Goal: Communication & Community: Connect with others

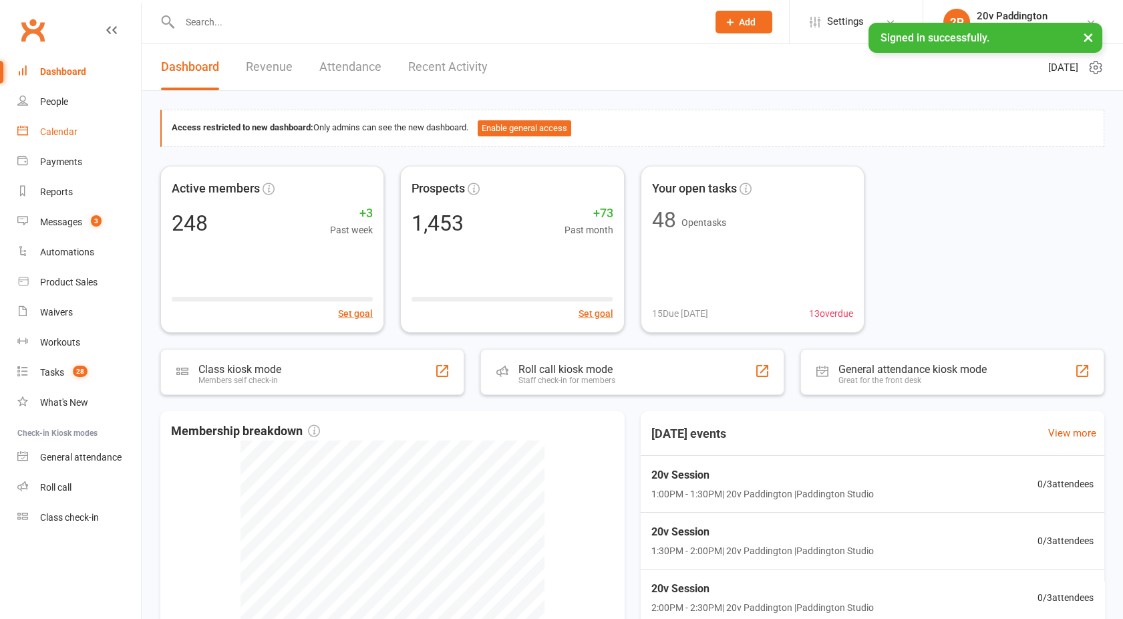
click at [50, 140] on link "Calendar" at bounding box center [79, 132] width 124 height 30
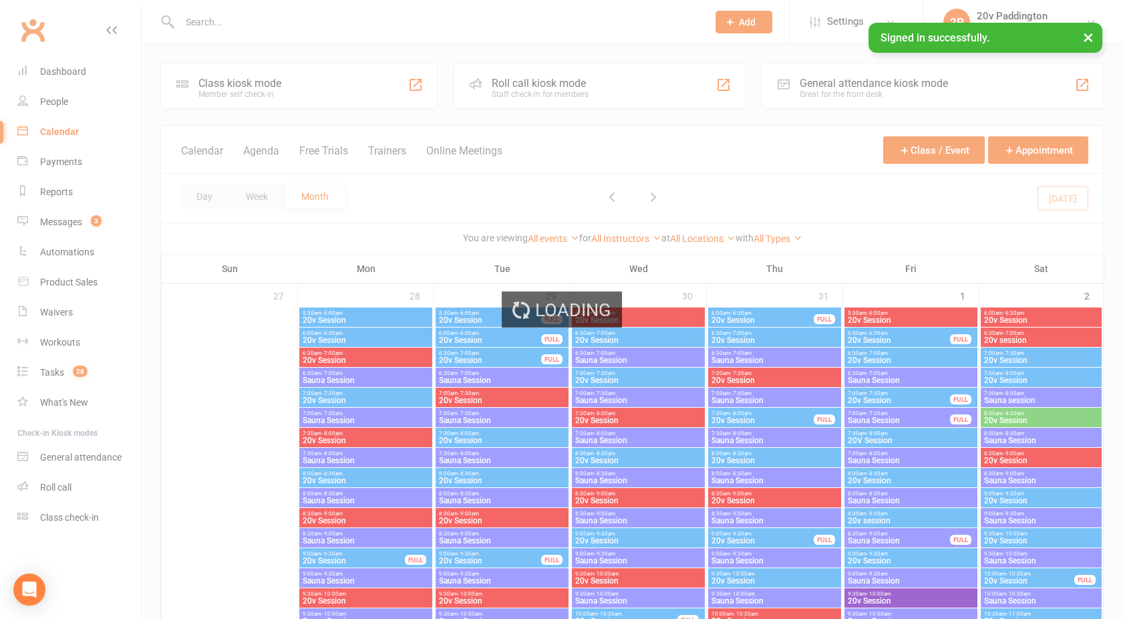
click at [268, 151] on div "Loading" at bounding box center [561, 309] width 1123 height 619
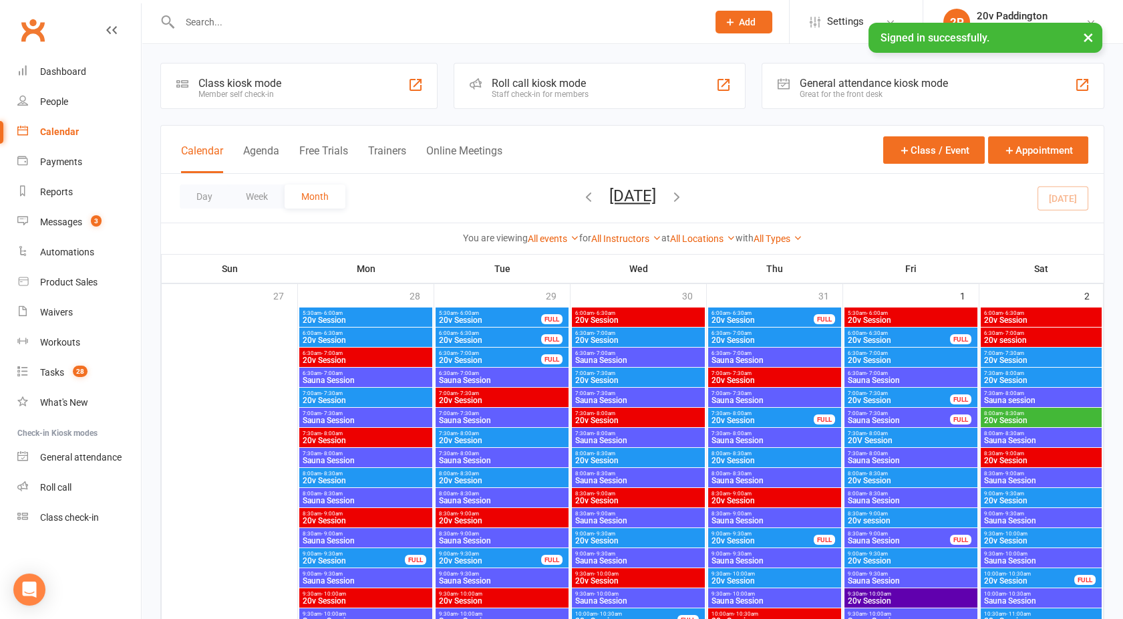
click at [268, 151] on button "Agenda" at bounding box center [261, 158] width 36 height 29
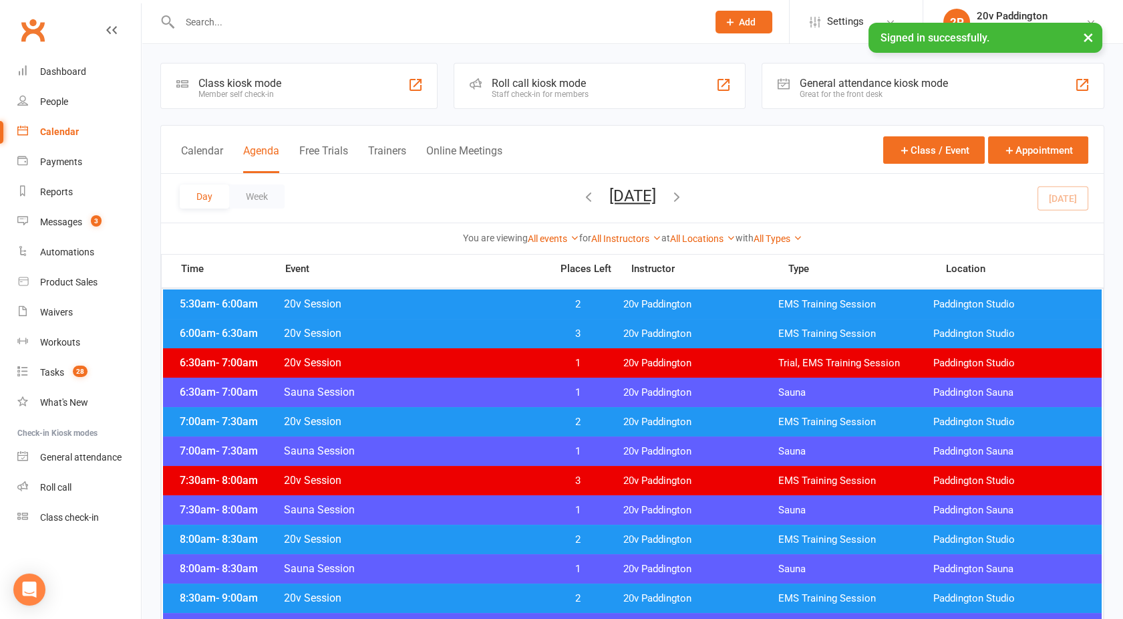
click at [617, 192] on button "Monday, Aug 11, 2025" at bounding box center [632, 195] width 47 height 19
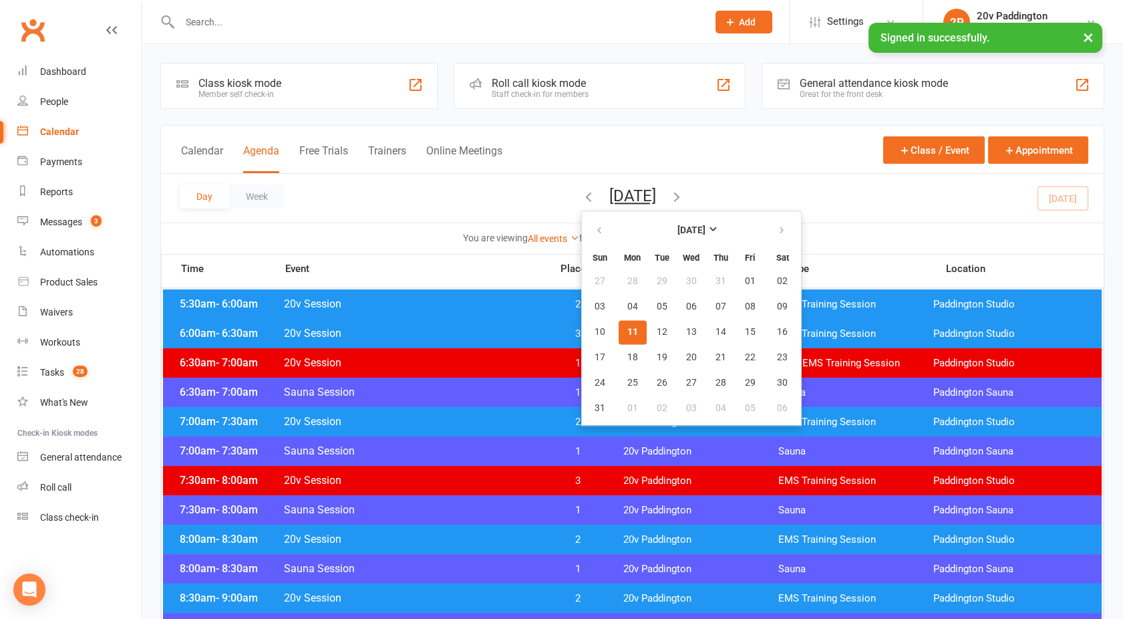
click at [627, 329] on span "11" at bounding box center [632, 332] width 11 height 11
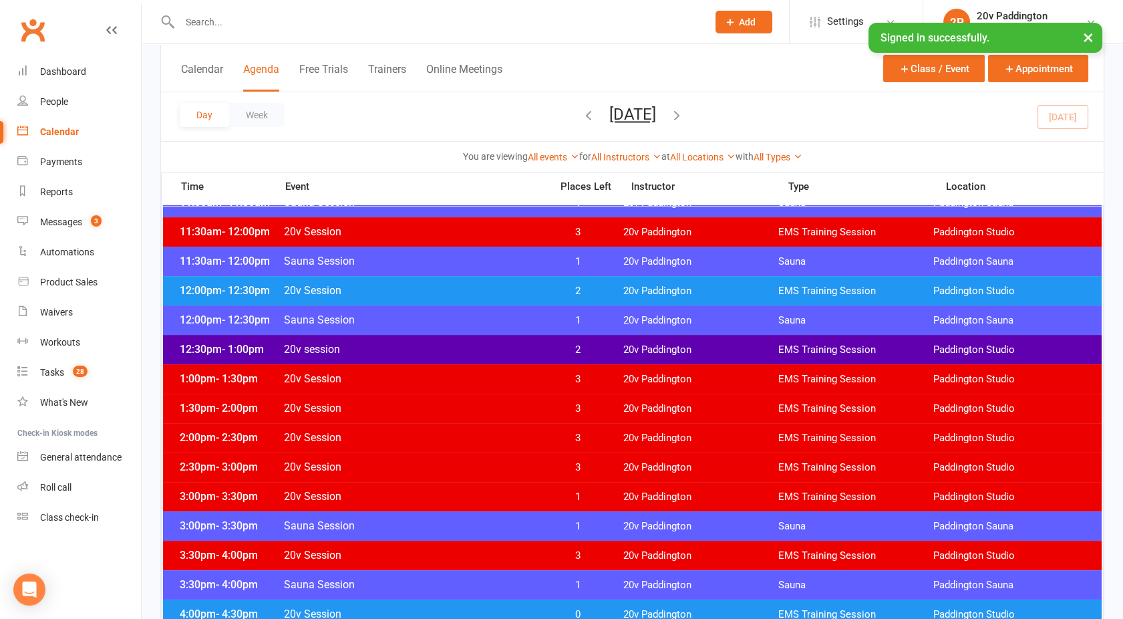
scroll to position [718, 0]
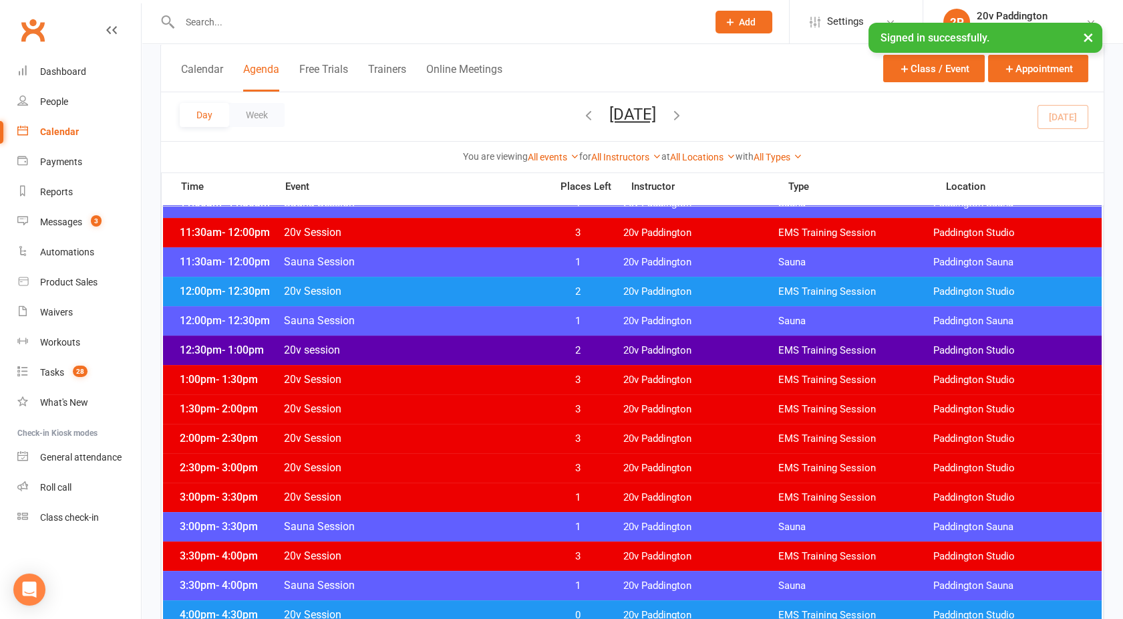
click at [629, 106] on button "Monday, Aug 11, 2025" at bounding box center [632, 114] width 47 height 19
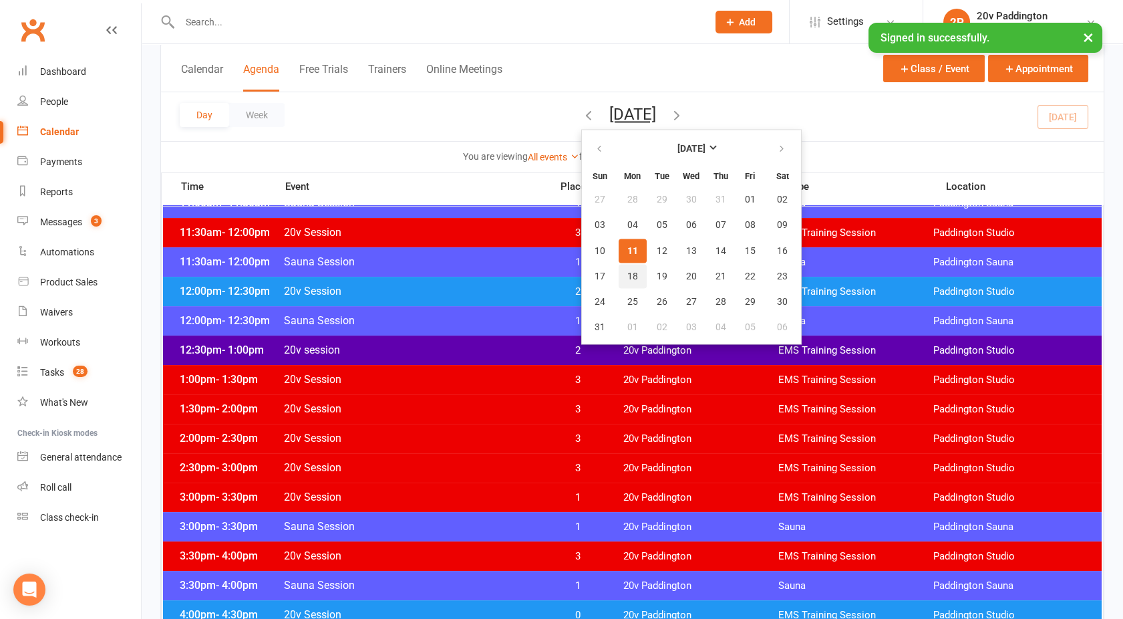
click at [619, 269] on button "18" at bounding box center [633, 276] width 28 height 24
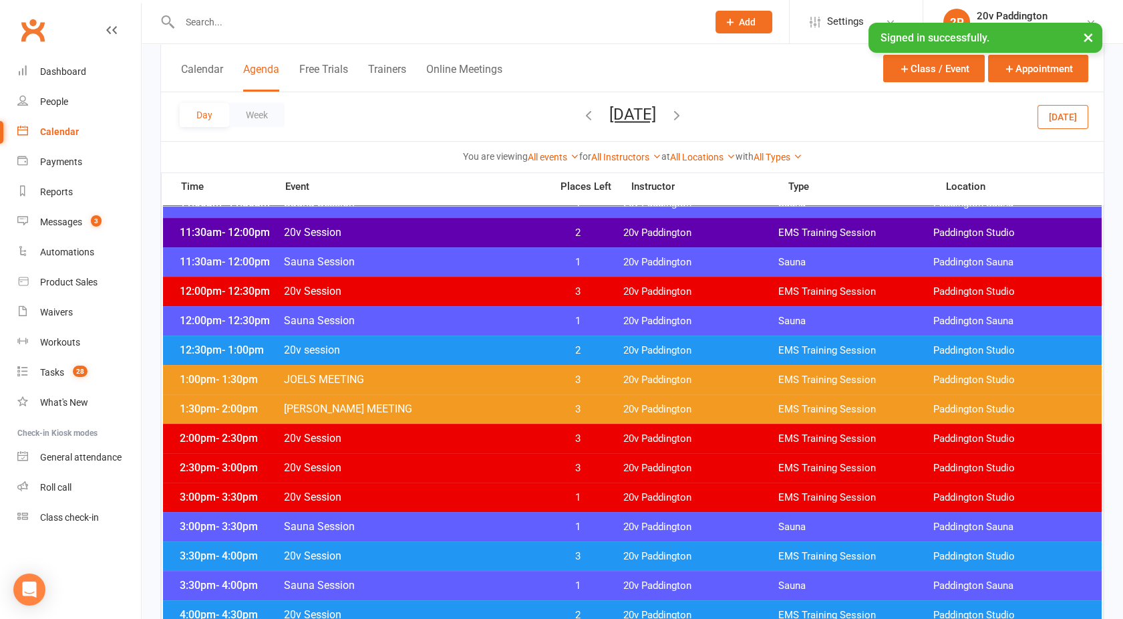
click at [478, 349] on span "20v session" at bounding box center [413, 349] width 260 height 13
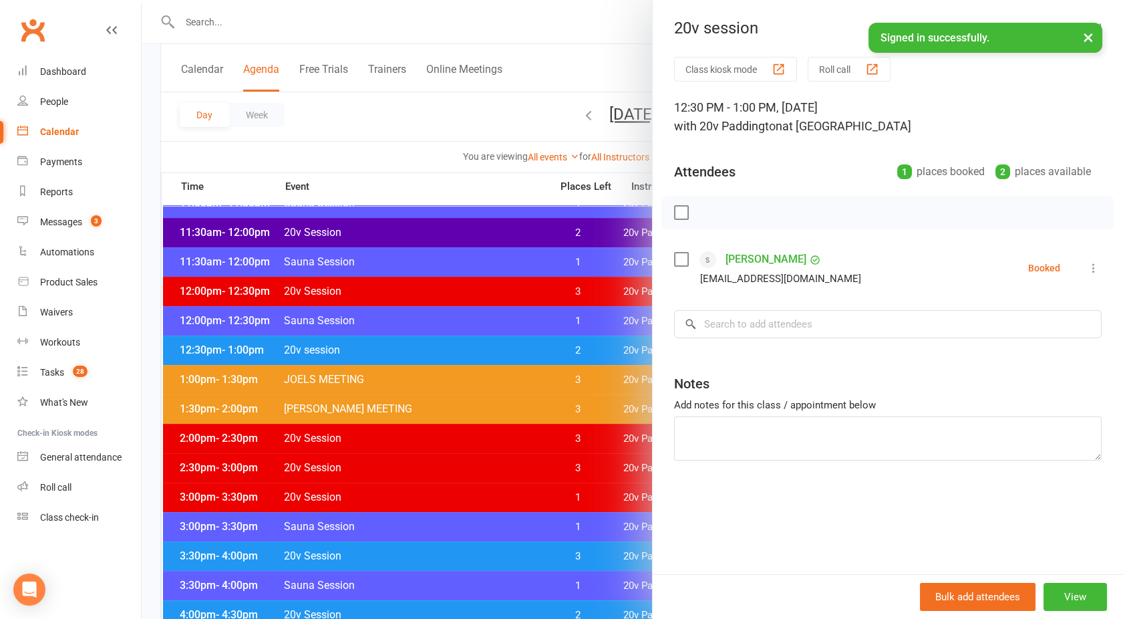
click at [478, 349] on div at bounding box center [632, 309] width 981 height 619
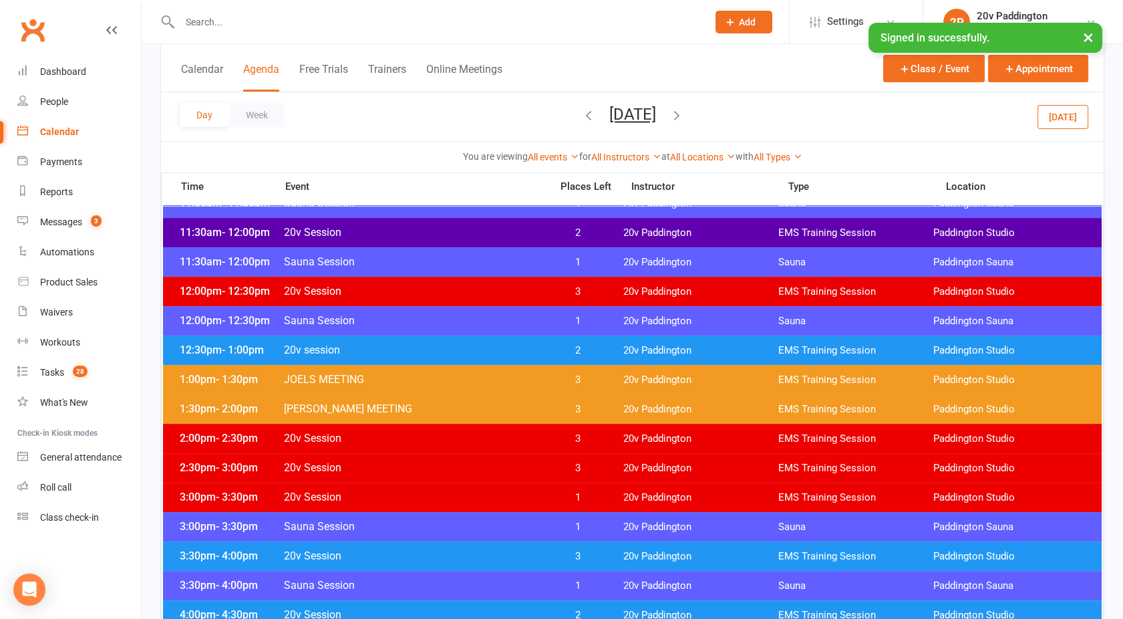
click at [419, 229] on span "20v Session" at bounding box center [413, 232] width 260 height 13
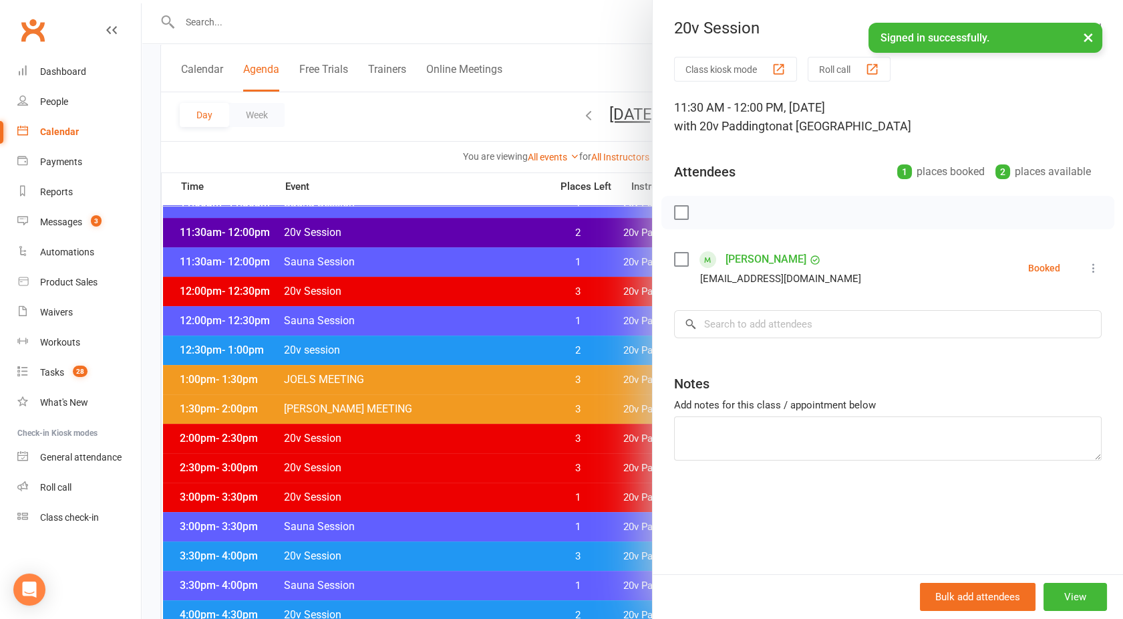
click at [419, 229] on div at bounding box center [632, 309] width 981 height 619
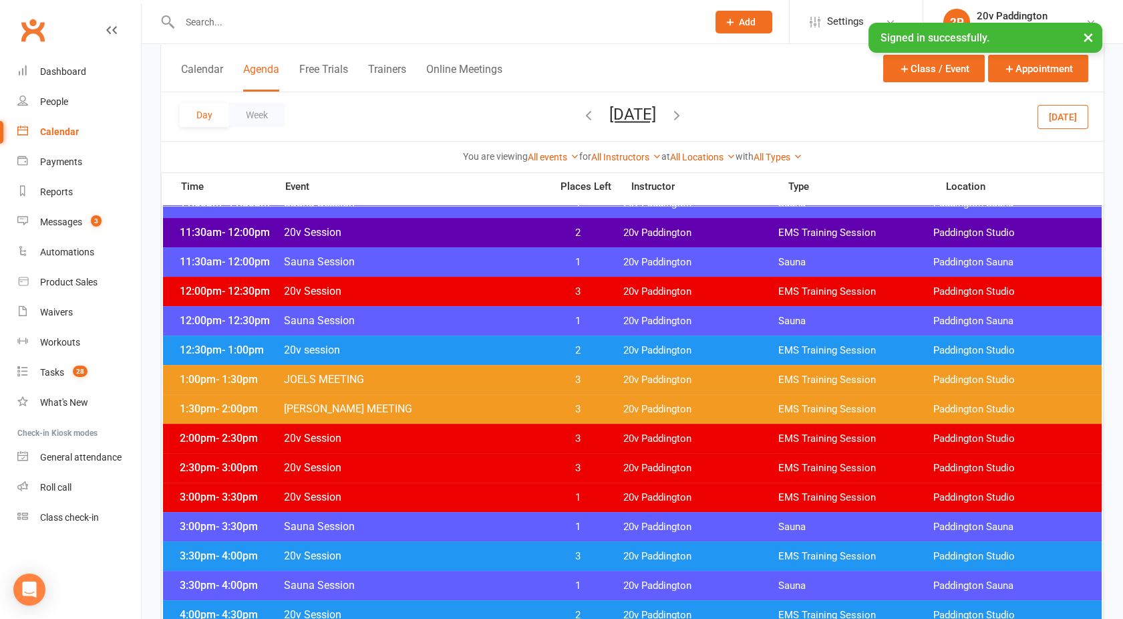
click at [448, 343] on span "20v session" at bounding box center [413, 349] width 260 height 13
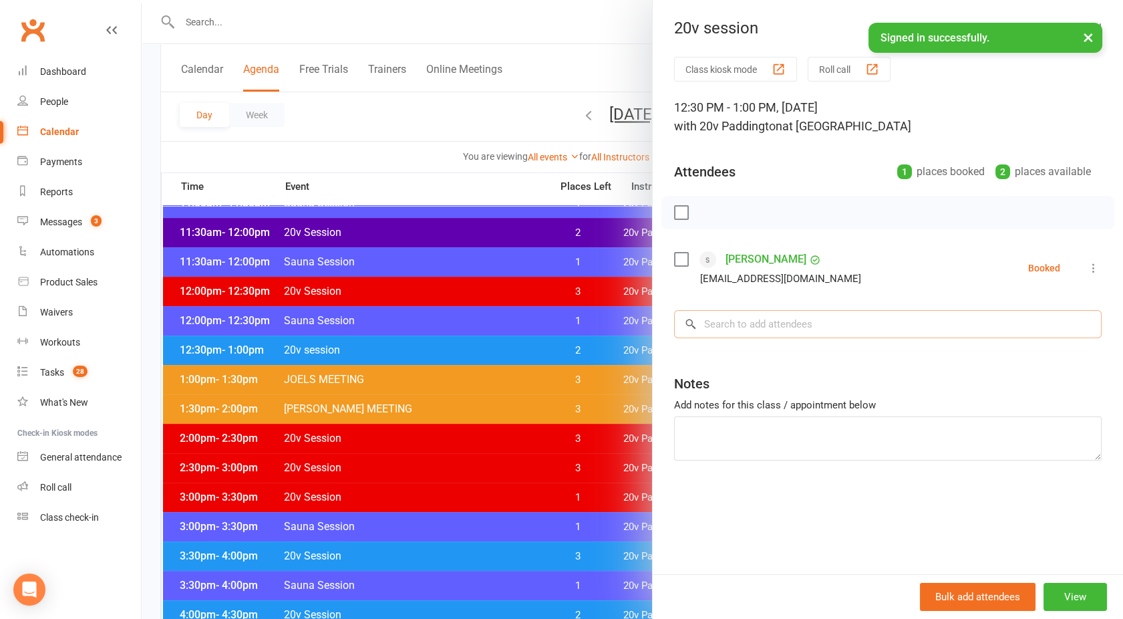
click at [749, 328] on input "search" at bounding box center [887, 324] width 427 height 28
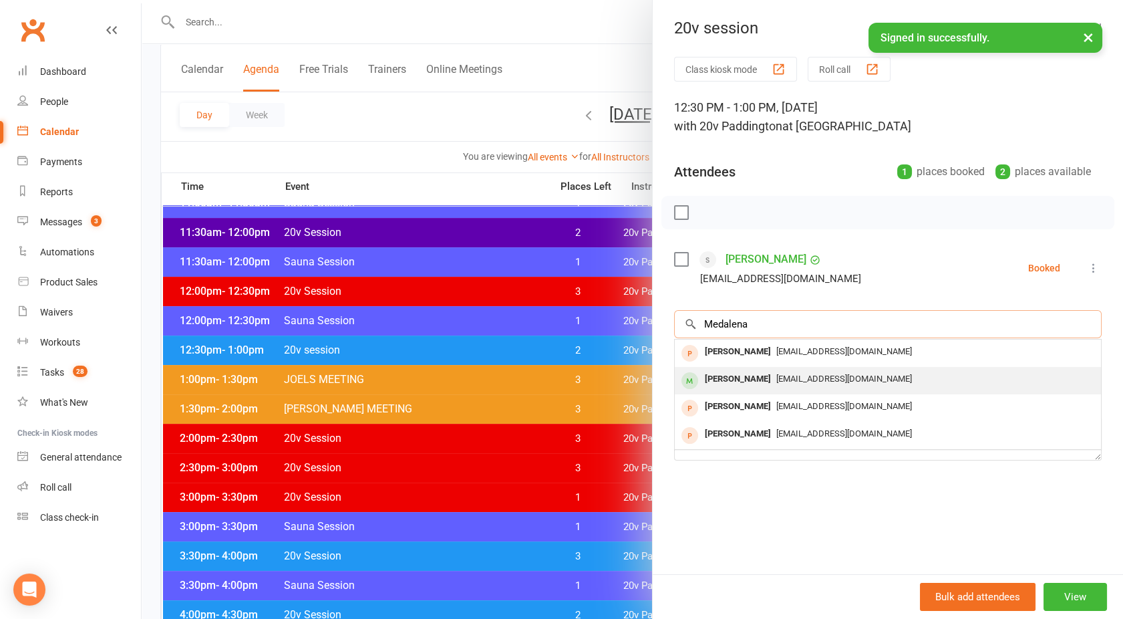
type input "Medalena"
click at [745, 372] on div "Maddalena Panuccio" at bounding box center [737, 378] width 77 height 19
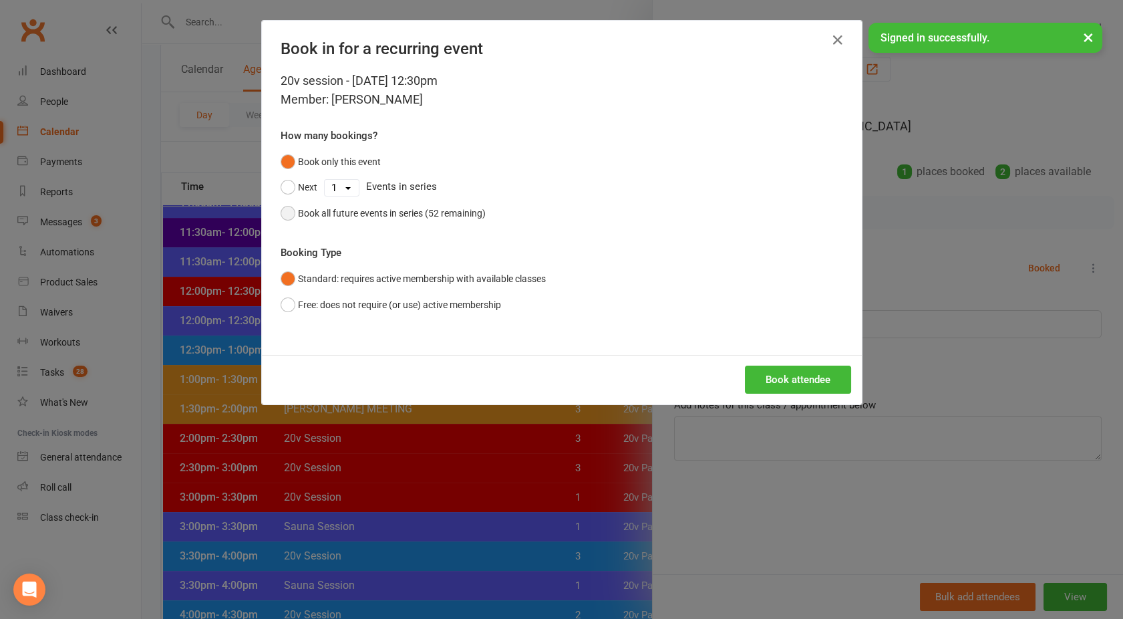
click at [283, 208] on button "Book all future events in series (52 remaining)" at bounding box center [383, 212] width 205 height 25
click at [808, 384] on button "Book attendee" at bounding box center [798, 379] width 106 height 28
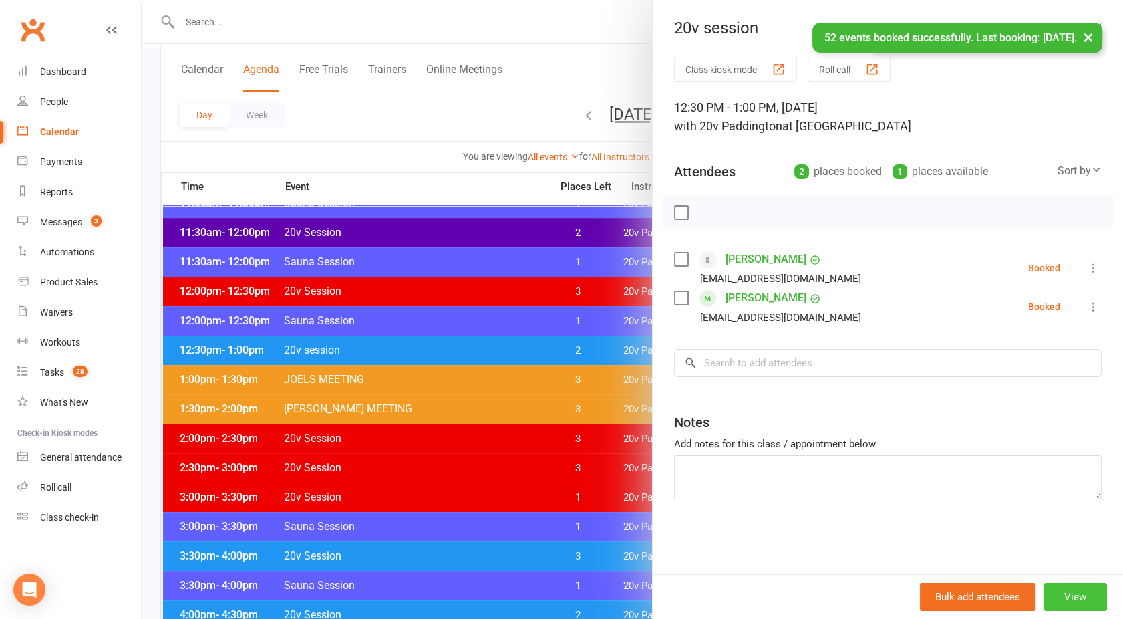
click at [1065, 598] on button "View" at bounding box center [1074, 596] width 63 height 28
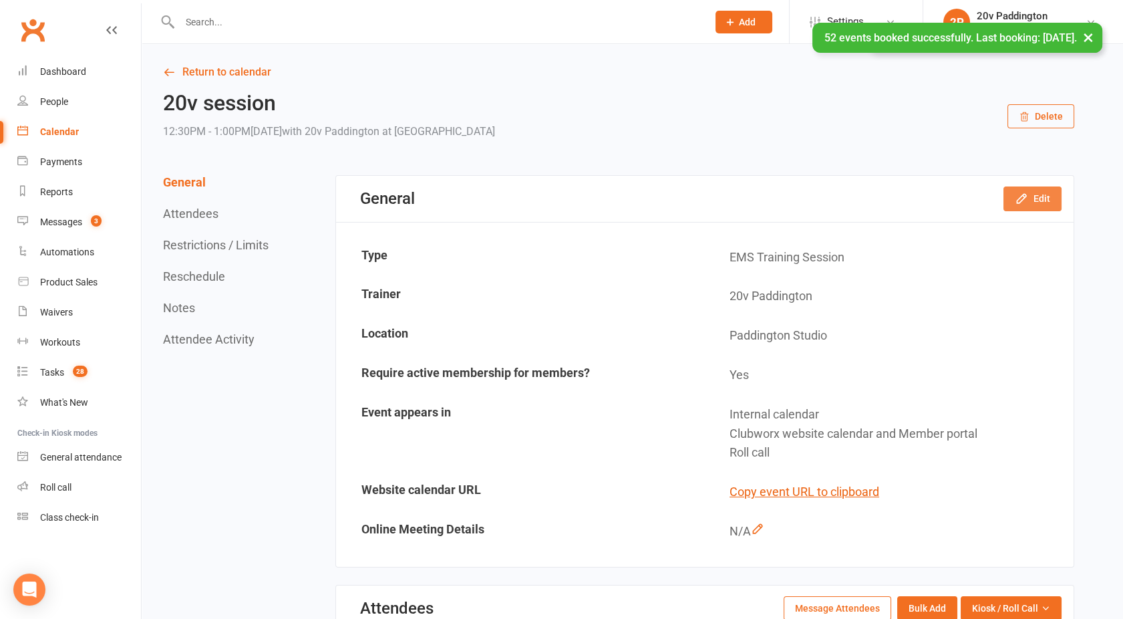
click at [1037, 194] on button "Edit" at bounding box center [1032, 198] width 58 height 24
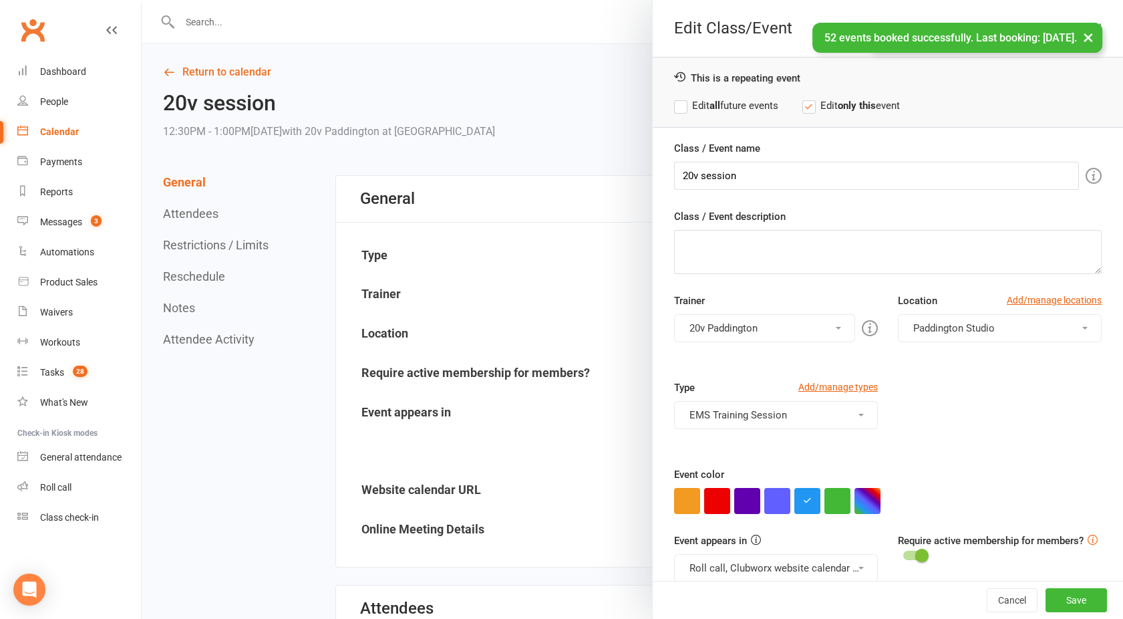
scroll to position [19, 0]
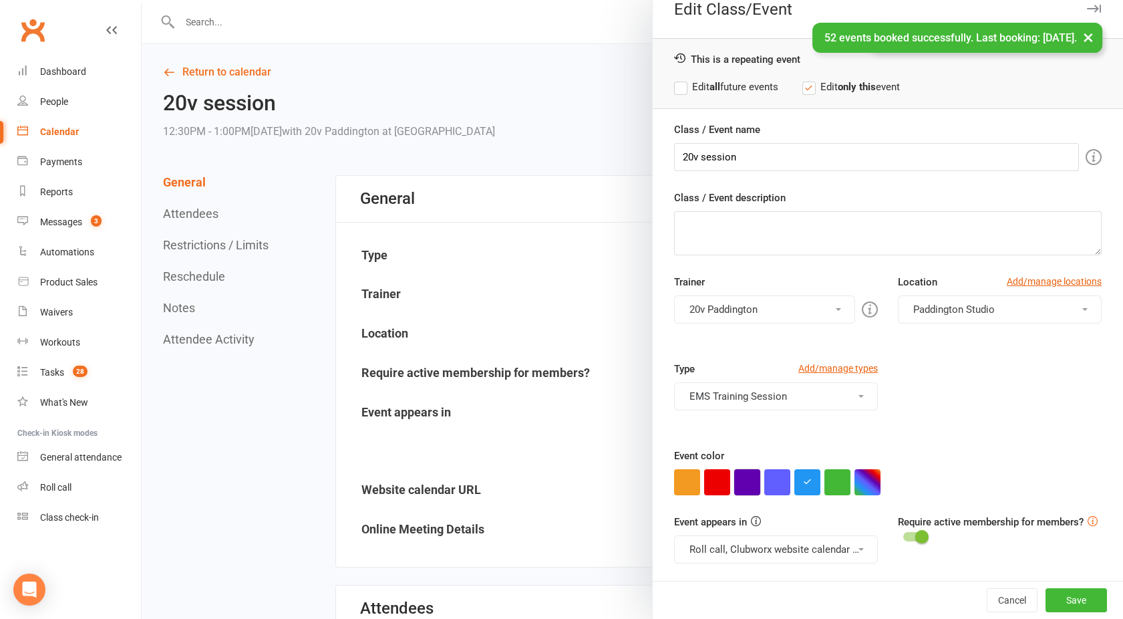
click at [739, 491] on button "button" at bounding box center [747, 482] width 26 height 26
click at [727, 548] on button "Roll call, Clubworx website calendar and Member portal" at bounding box center [776, 549] width 204 height 28
click at [759, 580] on link "Clubworx website calendar and Member portal" at bounding box center [795, 581] width 240 height 27
click at [674, 94] on label "Edit all future events" at bounding box center [726, 87] width 104 height 16
click at [1056, 603] on button "Save" at bounding box center [1075, 600] width 61 height 24
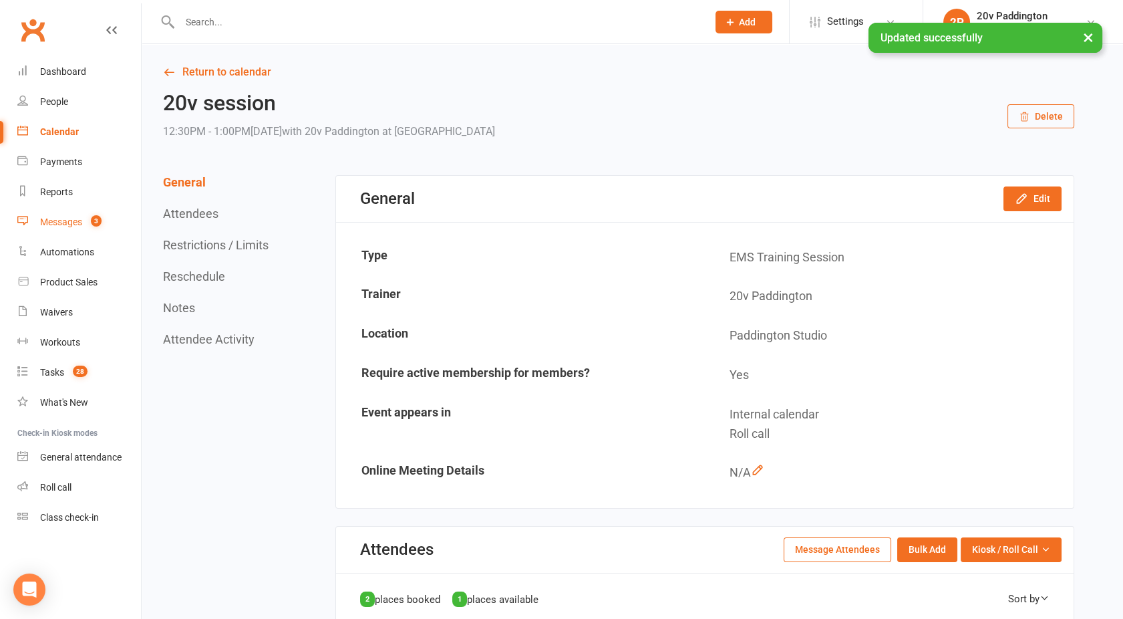
click at [77, 232] on link "Messages 3" at bounding box center [79, 222] width 124 height 30
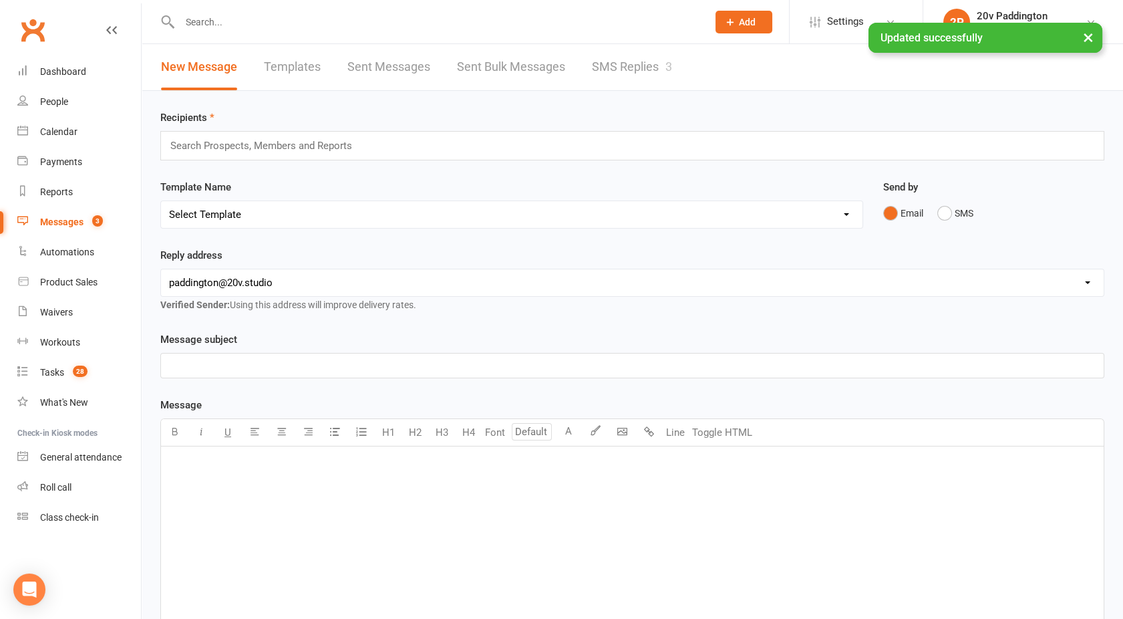
click at [669, 23] on div "× Updated successfully" at bounding box center [552, 23] width 1105 height 0
click at [625, 69] on link "SMS Replies 3" at bounding box center [632, 67] width 80 height 46
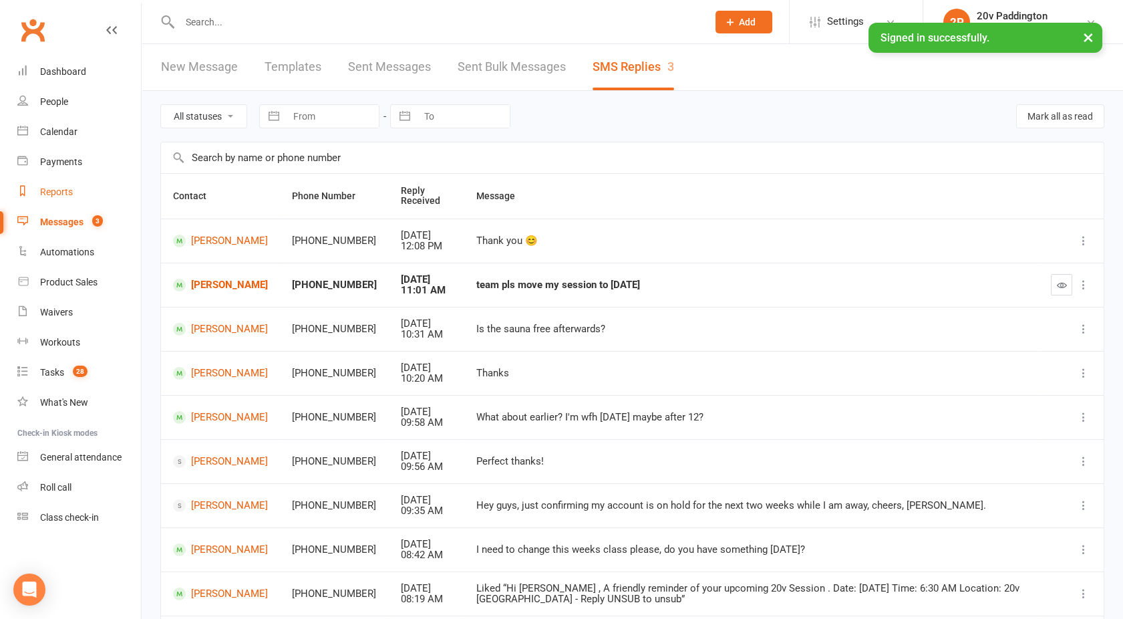
click at [59, 184] on link "Reports" at bounding box center [79, 192] width 124 height 30
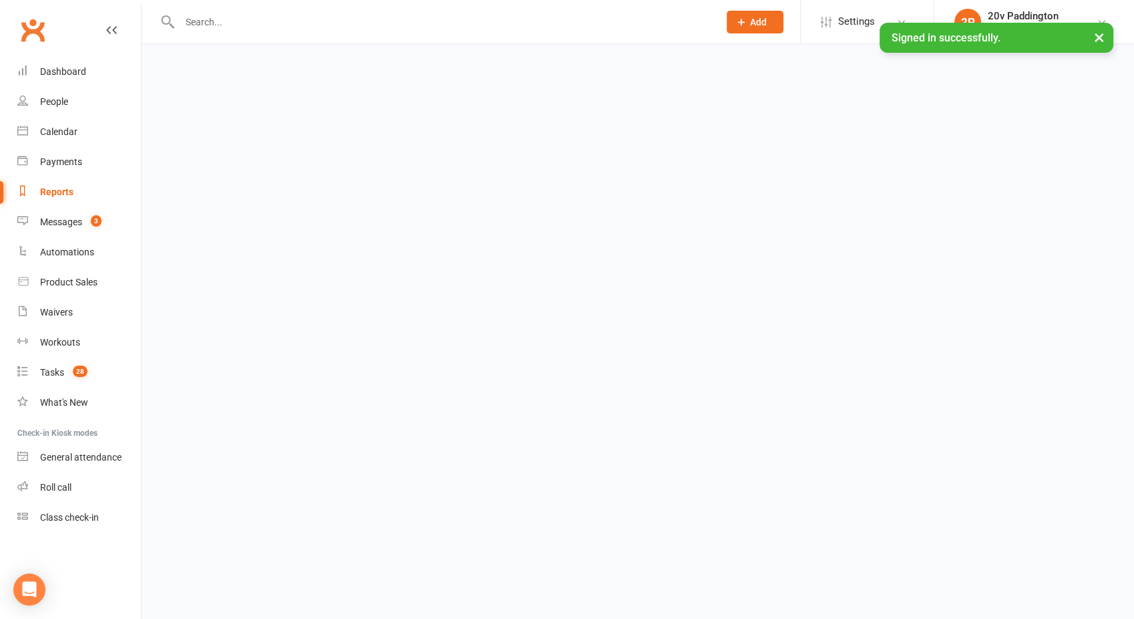
select select "100"
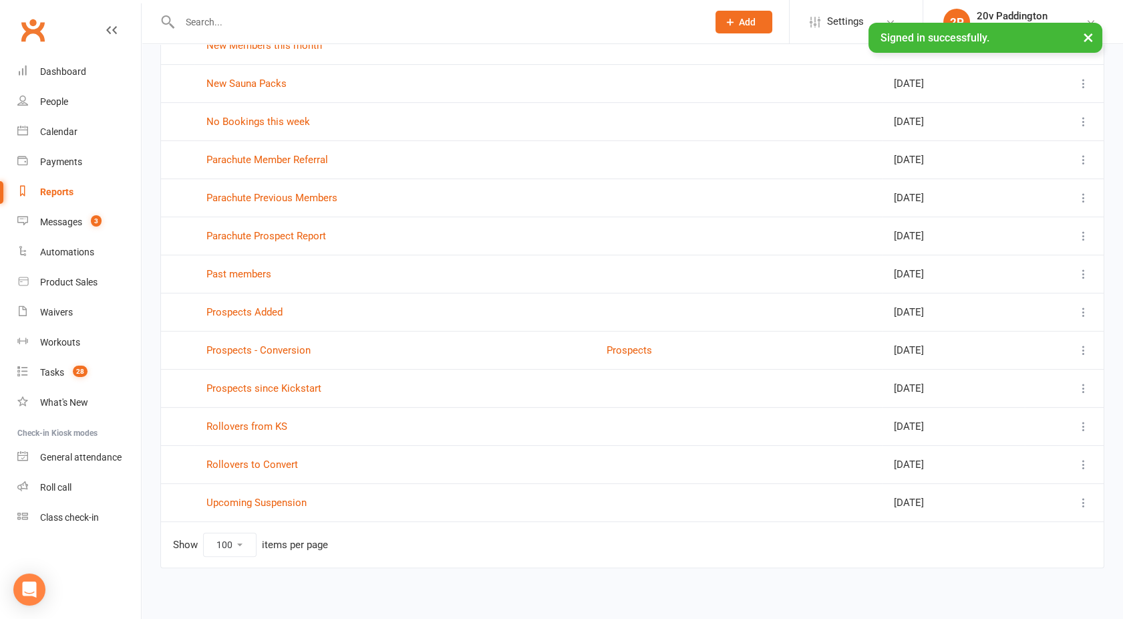
scroll to position [729, 0]
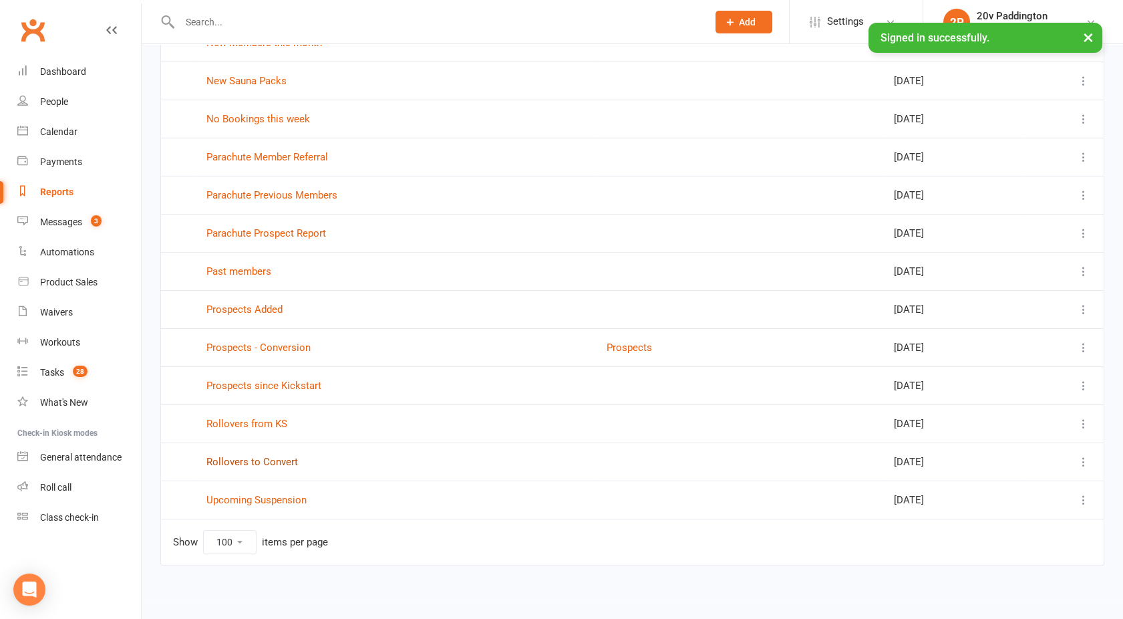
click at [245, 460] on link "Rollovers to Convert" at bounding box center [252, 462] width 92 height 12
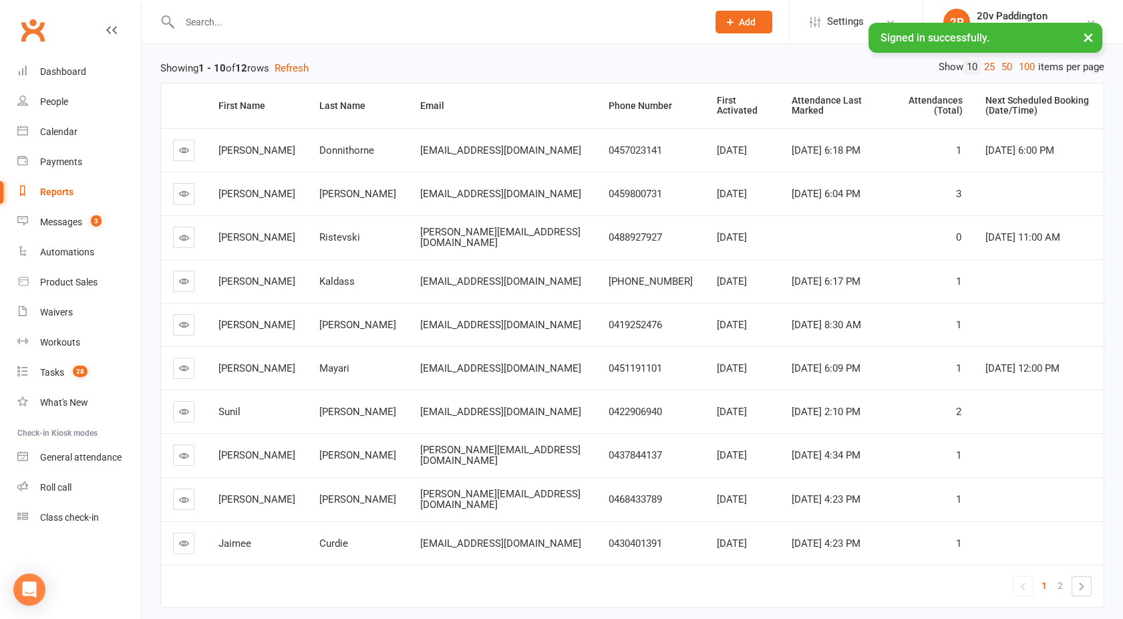
scroll to position [142, 0]
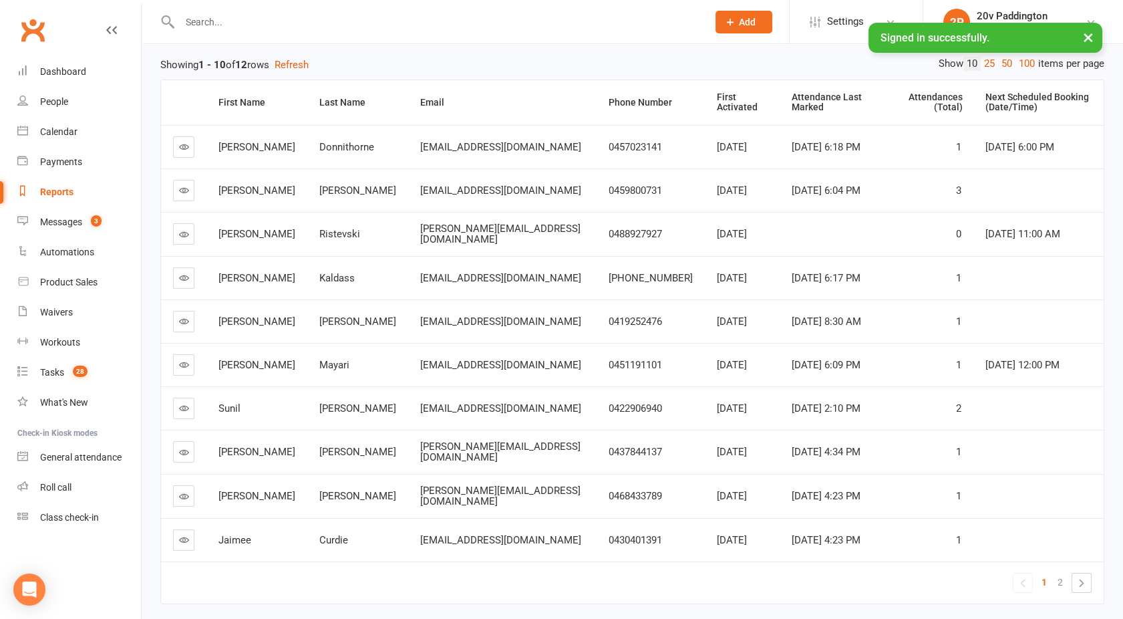
drag, startPoint x: 179, startPoint y: 448, endPoint x: 499, endPoint y: 586, distance: 348.5
click at [499, 586] on td "« 1 2 »" at bounding box center [632, 582] width 942 height 42
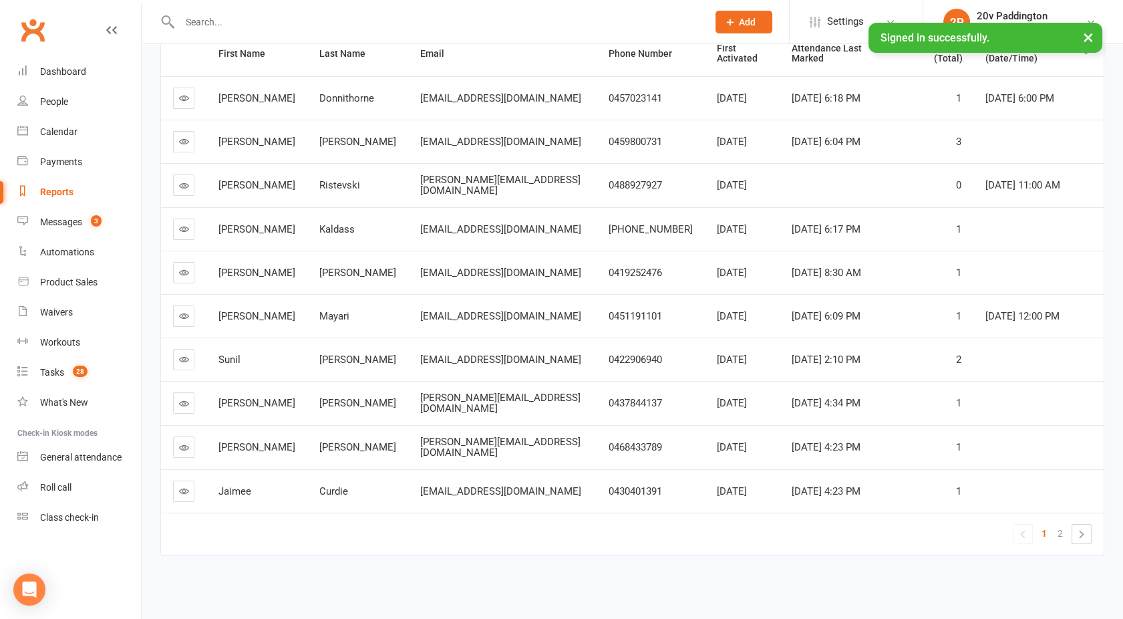
scroll to position [0, 0]
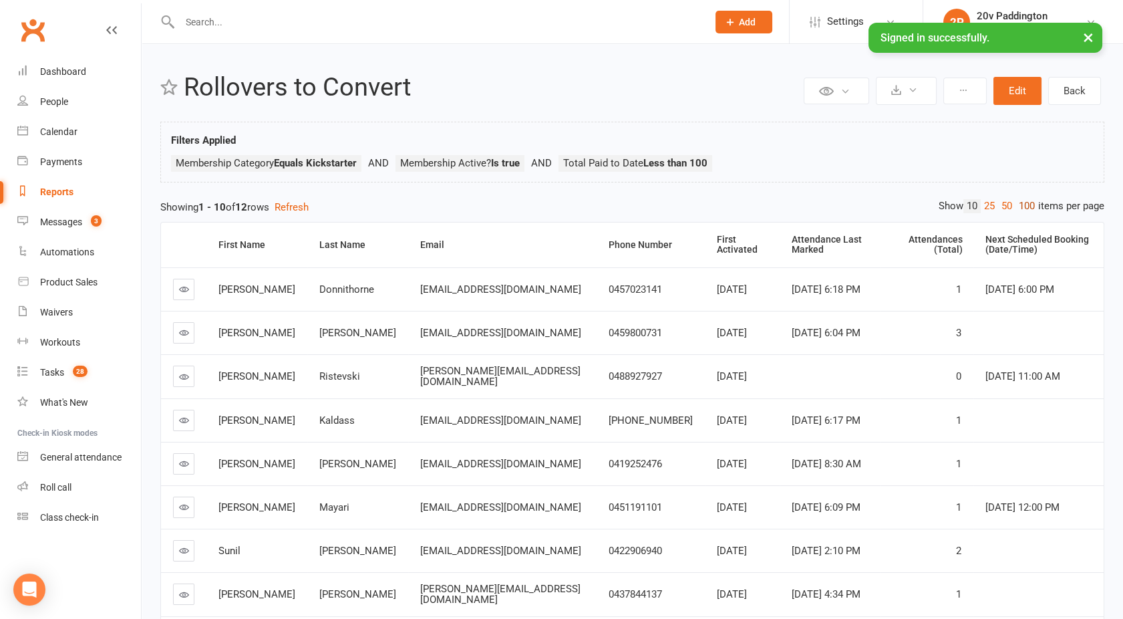
click at [1021, 205] on link "100" at bounding box center [1026, 206] width 23 height 14
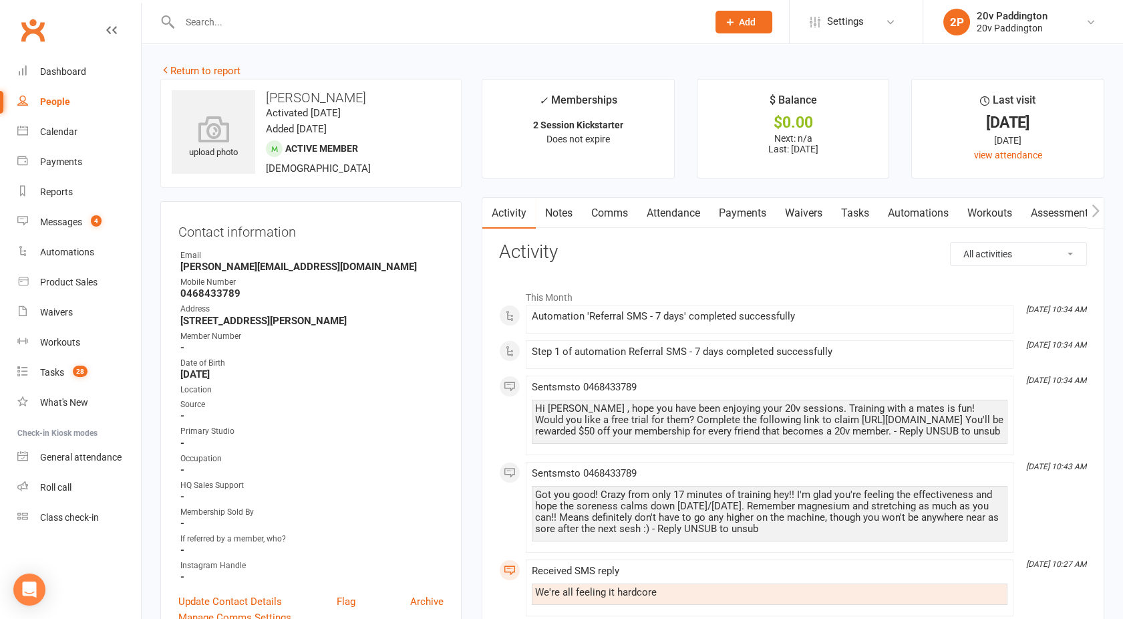
click at [617, 210] on link "Comms" at bounding box center [609, 213] width 55 height 31
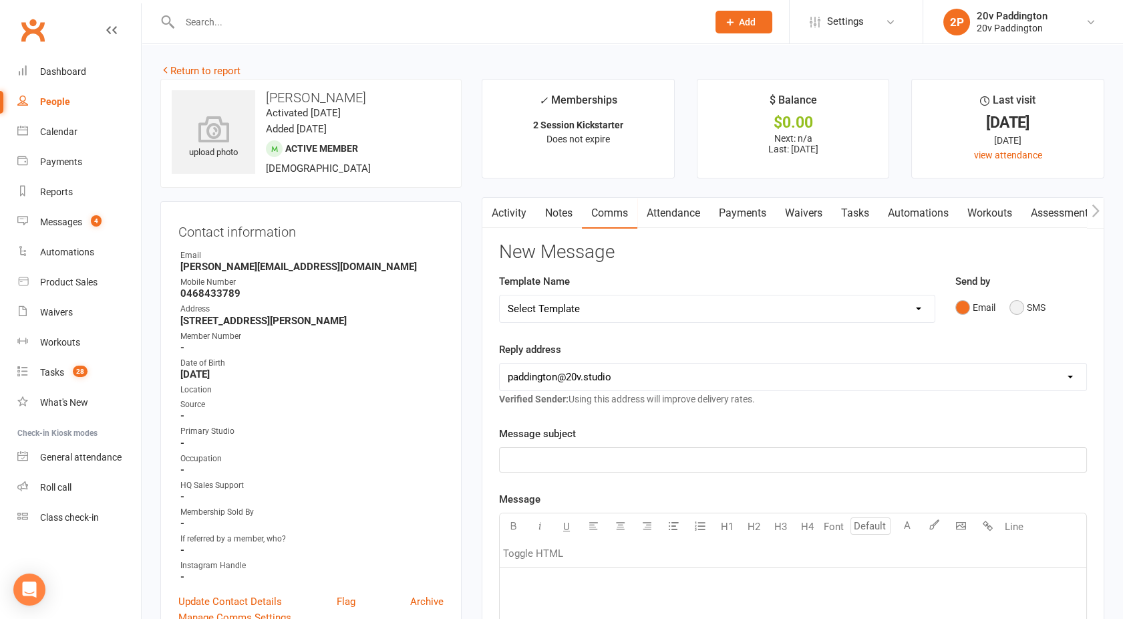
click at [1032, 300] on button "SMS" at bounding box center [1027, 307] width 36 height 25
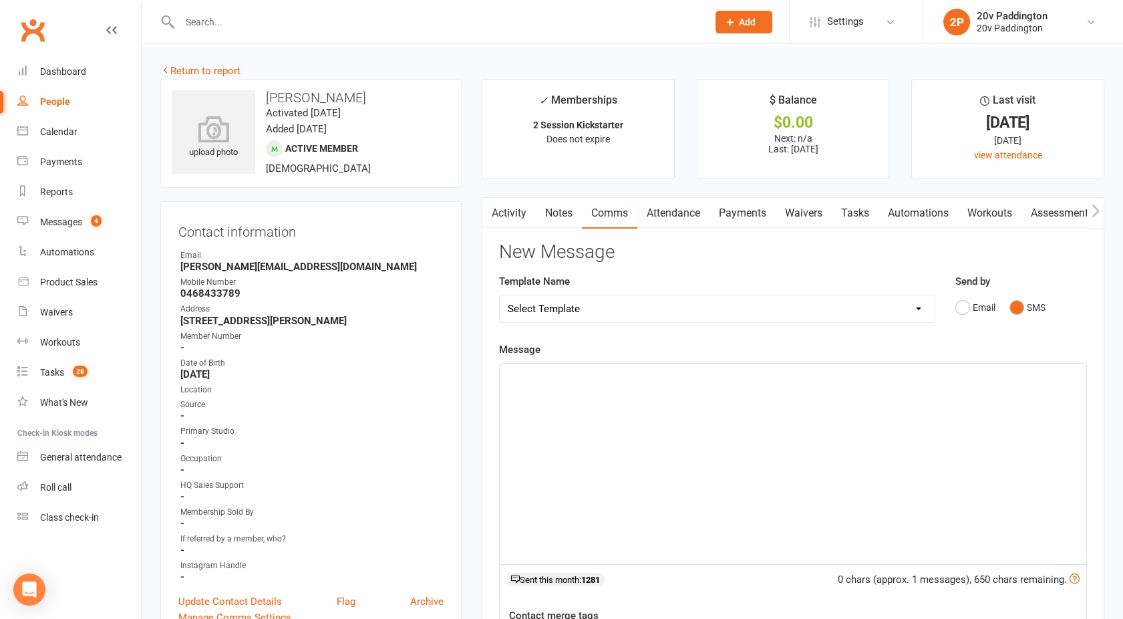
click at [836, 436] on div "﻿" at bounding box center [793, 463] width 586 height 200
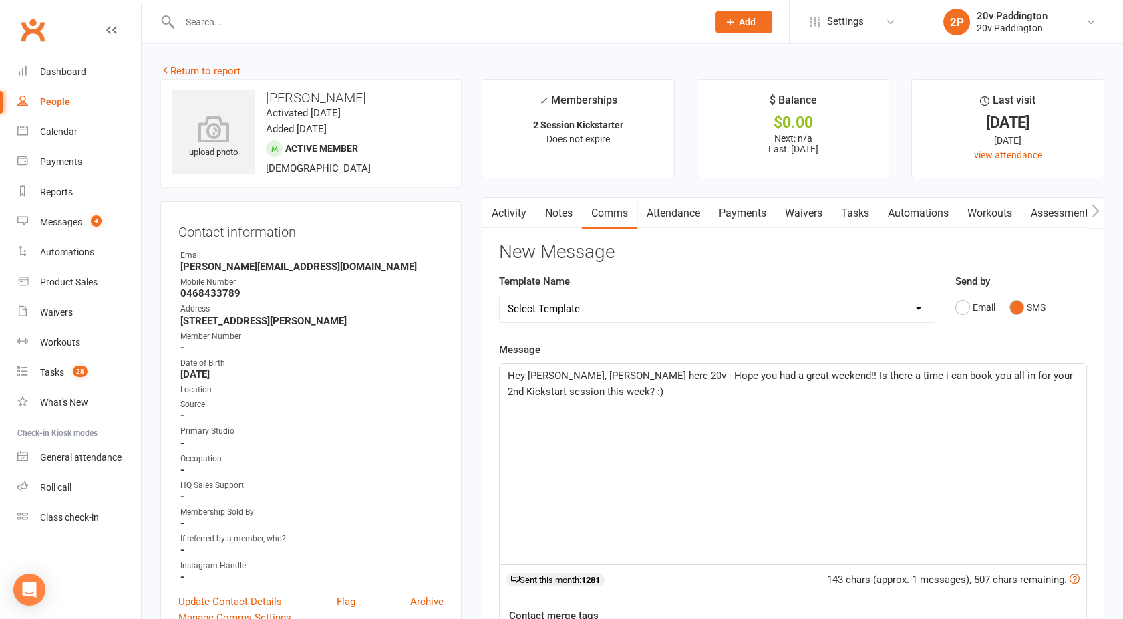
click at [931, 379] on span "Hey [PERSON_NAME], [PERSON_NAME] here 20v - Hope you had a great weekend!! Is t…" at bounding box center [792, 383] width 568 height 28
click at [816, 395] on p "Hey [PERSON_NAME], [PERSON_NAME] here 20v - Hope you had a great weekend!! Is t…" at bounding box center [793, 383] width 570 height 32
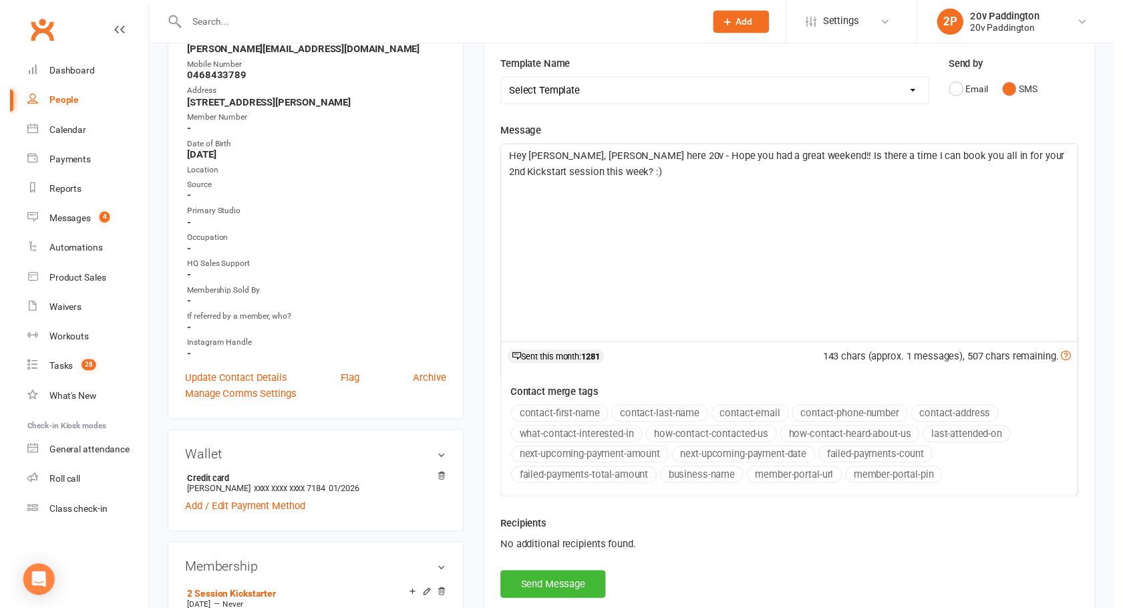
scroll to position [222, 0]
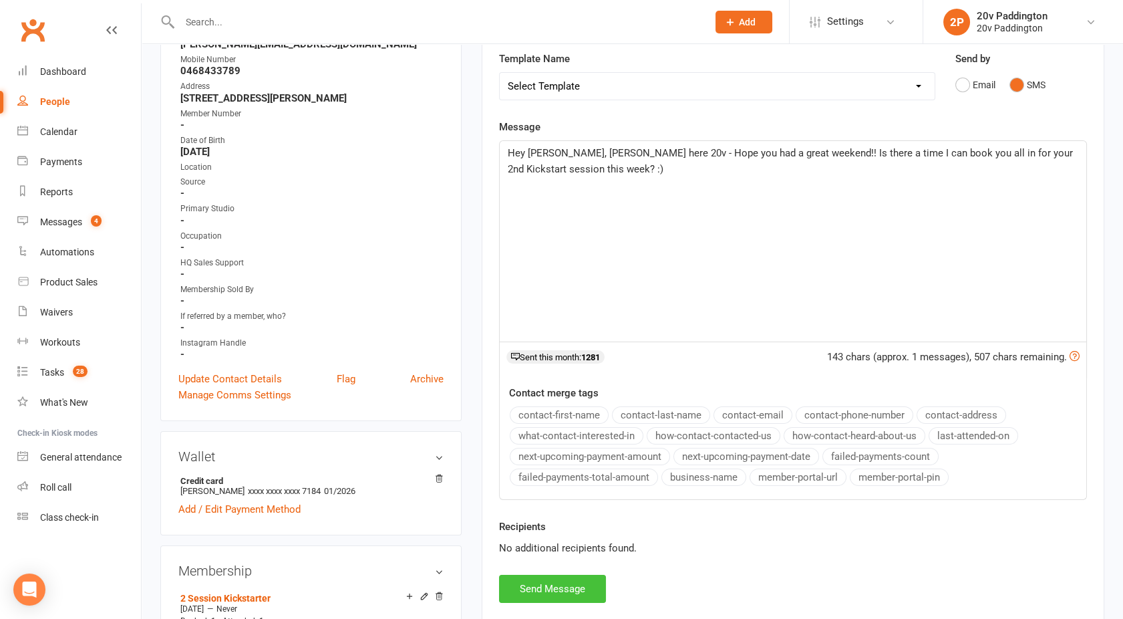
click at [540, 574] on button "Send Message" at bounding box center [552, 588] width 107 height 28
